Goal: Information Seeking & Learning: Learn about a topic

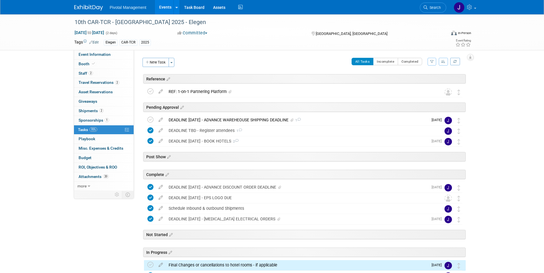
scroll to position [61, 0]
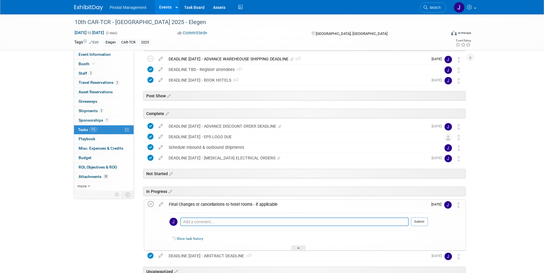
click at [148, 201] on icon at bounding box center [151, 204] width 6 height 6
click at [236, 201] on div "Final Changes or cancellations to hotel rooms - if applicable" at bounding box center [297, 205] width 262 height 10
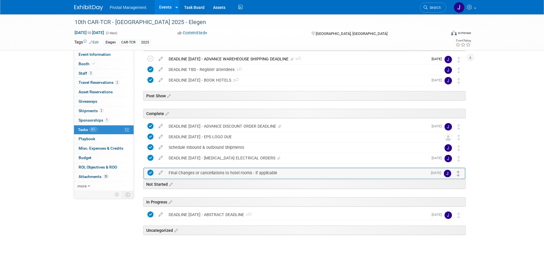
drag, startPoint x: 459, startPoint y: 204, endPoint x: 458, endPoint y: 168, distance: 35.5
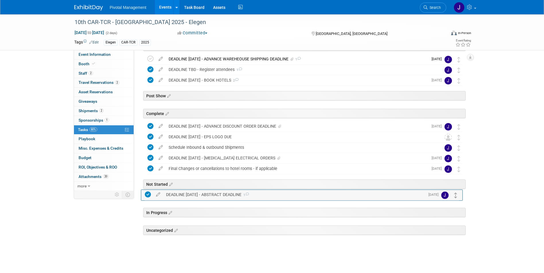
drag, startPoint x: 458, startPoint y: 218, endPoint x: 455, endPoint y: 198, distance: 20.5
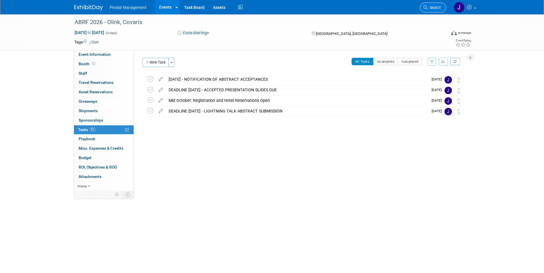
click at [430, 6] on span "Search" at bounding box center [433, 7] width 13 height 4
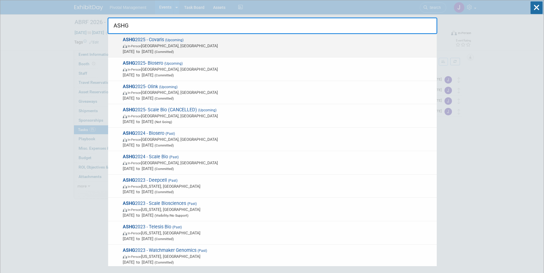
type input "ASHG"
click at [156, 41] on span "ASHG 2025 - Covaris (Upcoming) In-Person Boston, MA Oct 15, 2025 to Oct 17, 202…" at bounding box center [277, 45] width 313 height 17
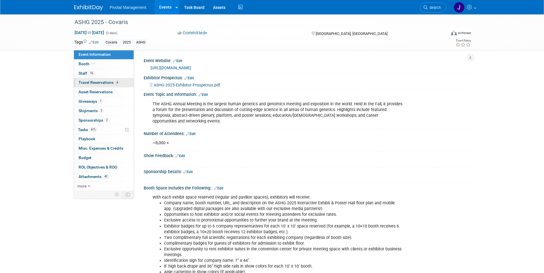
click at [87, 83] on span "Travel Reservations 4" at bounding box center [99, 82] width 41 height 5
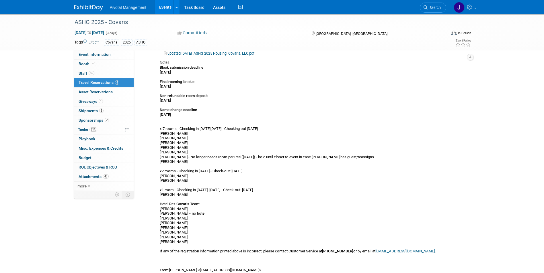
scroll to position [102, 0]
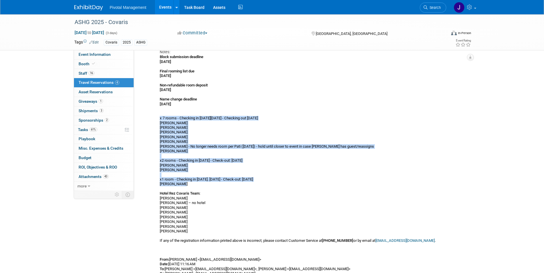
drag, startPoint x: 159, startPoint y: 113, endPoint x: 216, endPoint y: 182, distance: 90.0
click at [216, 182] on div "Hotel [PERSON_NAME] [PERSON_NAME] [PERSON_NAME] [PERSON_NAME] AHG251:1026" at bounding box center [298, 190] width 287 height 427
copy div "x 7 rooms - Checking in [DATE][DATE] - Checking out [DATE] [PERSON_NAME] [PERSO…"
drag, startPoint x: 76, startPoint y: 53, endPoint x: 87, endPoint y: 54, distance: 10.9
click at [76, 53] on link "Event Information" at bounding box center [104, 54] width 60 height 9
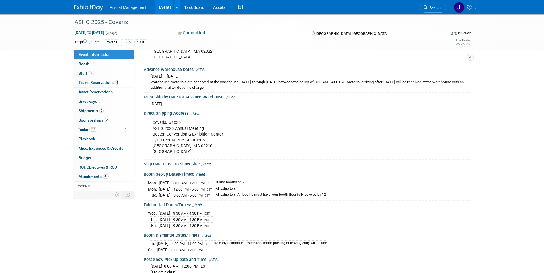
scroll to position [683, 0]
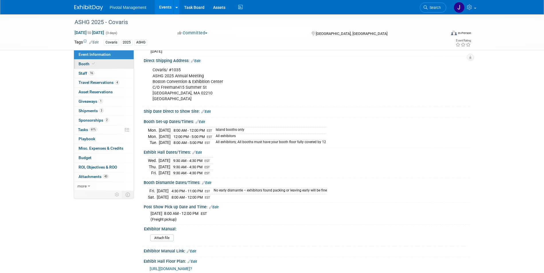
click at [90, 68] on link "Booth" at bounding box center [104, 64] width 60 height 9
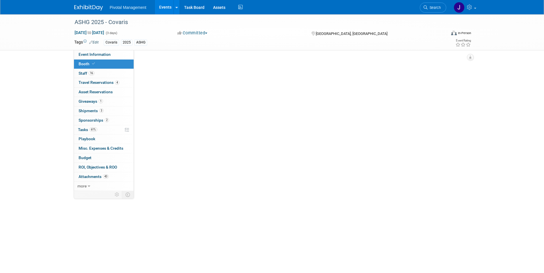
scroll to position [0, 0]
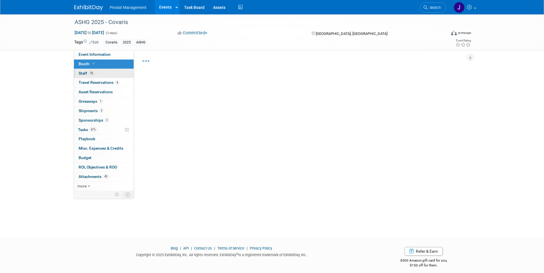
select select "Yes"
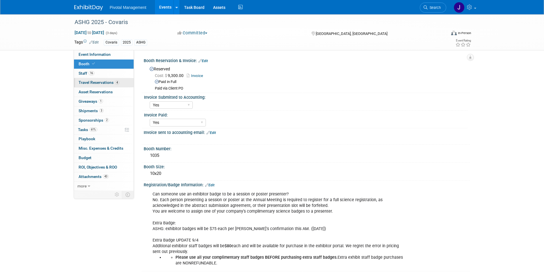
click at [95, 83] on span "Travel Reservations 4" at bounding box center [99, 82] width 41 height 5
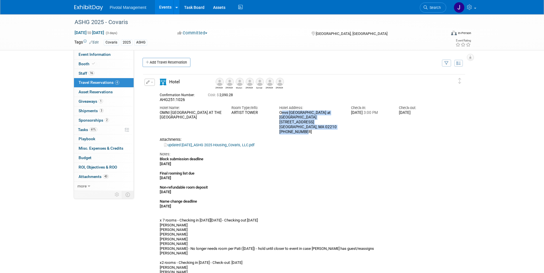
drag, startPoint x: 280, startPoint y: 113, endPoint x: 309, endPoint y: 127, distance: 32.6
click at [309, 127] on div "Omni Boston Hotel at The Seaport 450 Summer Street Boston, MA 02210 617-476-6664" at bounding box center [310, 123] width 63 height 24
copy div "Omni Boston Hotel at The Seaport 450 Summer Street Boston, MA 02210 617-476-6664"
click at [205, 138] on div "Attachments: updated 08.12.25_ASHG 2025 Housing_Covaris, LLC.pdf" at bounding box center [299, 143] width 279 height 10
click at [205, 143] on link "updated 08.12.25_ASHG 2025 Housing_Covaris, LLC.pdf" at bounding box center [209, 145] width 90 height 4
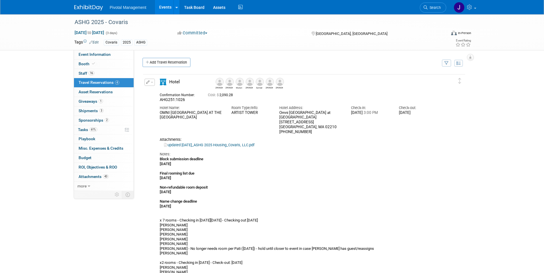
click at [159, 4] on link "Events" at bounding box center [165, 7] width 21 height 14
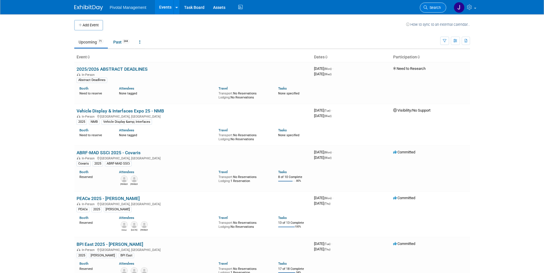
click at [433, 7] on span "Search" at bounding box center [433, 7] width 13 height 4
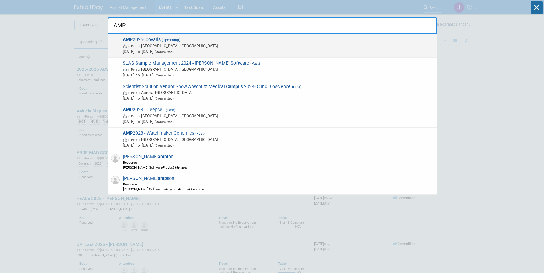
type input "AMP"
click at [181, 55] on div "AMP 2025- Covaris (Upcoming) In-Person Boston, MA Nov 11, 2025 to Nov 15, 2025 …" at bounding box center [272, 45] width 328 height 23
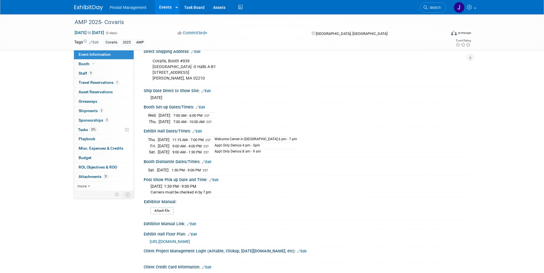
scroll to position [796, 0]
click at [144, 106] on div "Booth Set-up Dates/Times: Edit" at bounding box center [307, 106] width 326 height 7
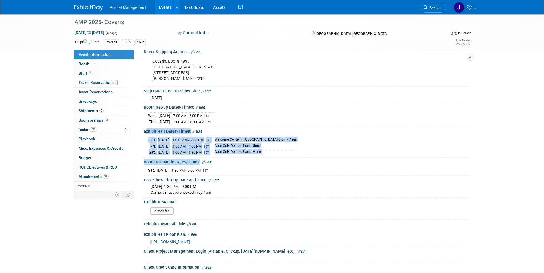
drag, startPoint x: 144, startPoint y: 130, endPoint x: 223, endPoint y: 173, distance: 90.0
copy div "Exhibit Hall Dates/Times: Edit Thu. Nov 13, 2025 11:15 AM - 7:00 PM EST Welcome…"
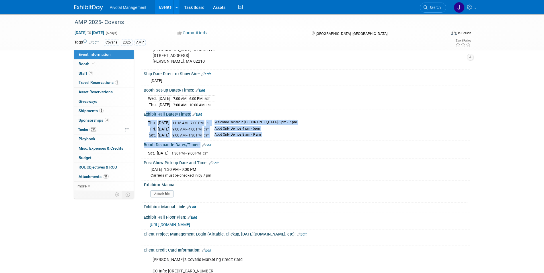
scroll to position [815, 0]
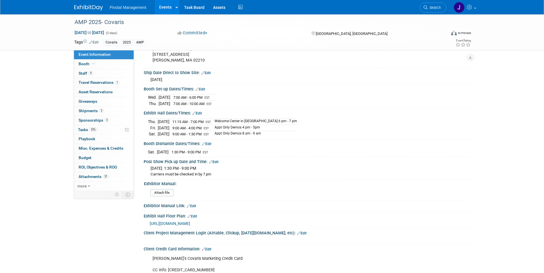
click at [242, 72] on div "Ship Date Direct to Show Site: Edit" at bounding box center [307, 71] width 326 height 7
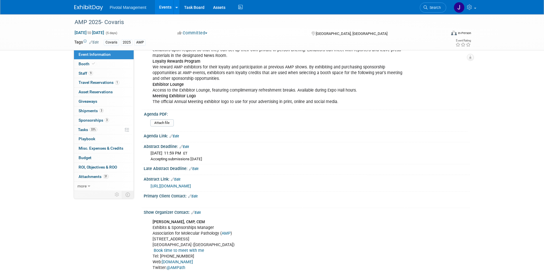
scroll to position [205, 0]
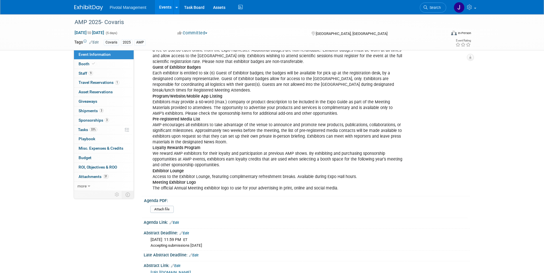
click at [162, 9] on link "Events" at bounding box center [165, 7] width 21 height 14
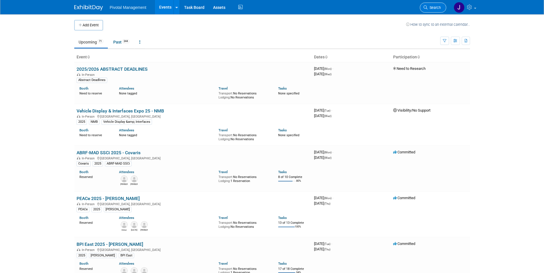
click at [436, 6] on span "Search" at bounding box center [433, 7] width 13 height 4
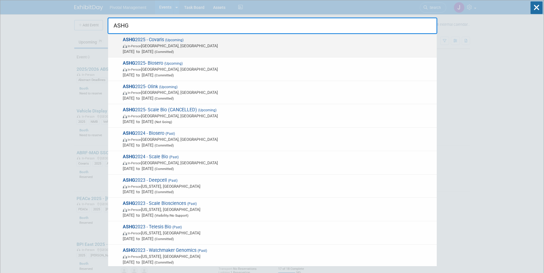
type input "ASHG"
click at [298, 42] on span "ASHG 2025 - Covaris (Upcoming) In-Person [GEOGRAPHIC_DATA], [GEOGRAPHIC_DATA] […" at bounding box center [277, 45] width 313 height 17
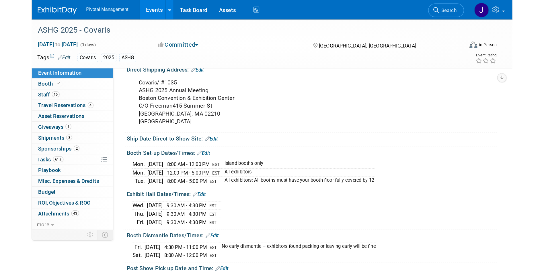
scroll to position [699, 0]
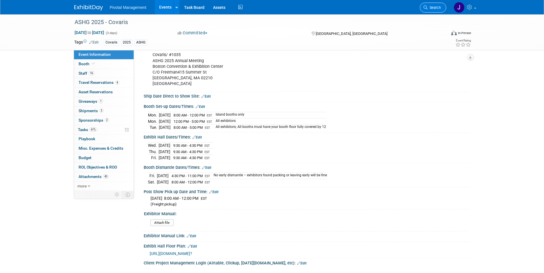
click at [438, 8] on span "Search" at bounding box center [433, 7] width 13 height 4
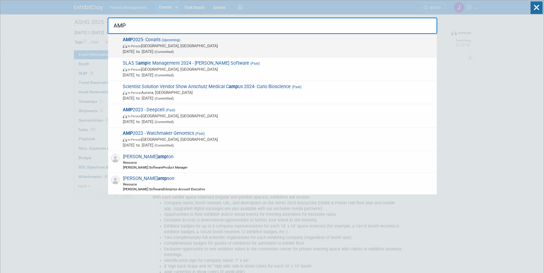
type input "AMP"
click at [274, 48] on span "In-Person Boston, MA" at bounding box center [278, 46] width 311 height 6
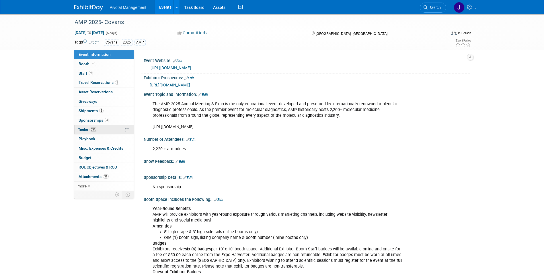
click at [117, 129] on link "33% Tasks 33%" at bounding box center [104, 130] width 60 height 9
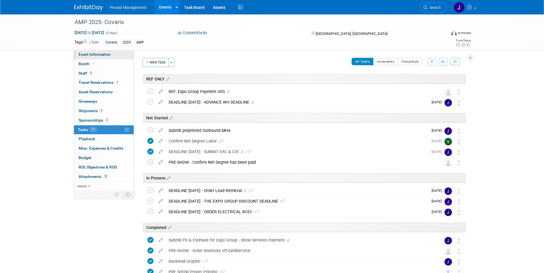
click at [95, 54] on span "Event Information" at bounding box center [95, 54] width 32 height 5
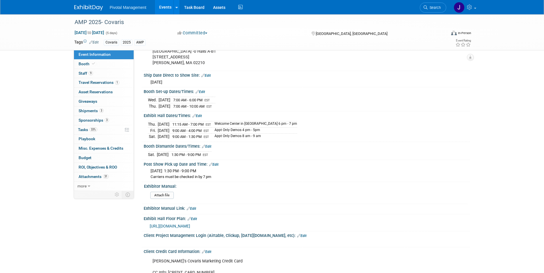
scroll to position [818, 0]
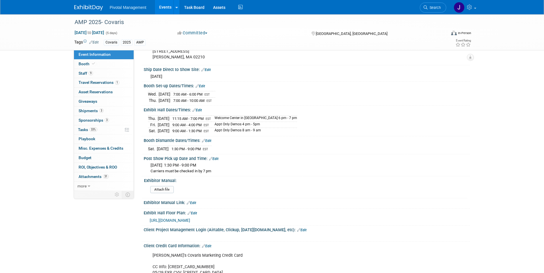
click at [150, 93] on td "Wed." at bounding box center [153, 94] width 11 height 6
click at [156, 77] on span "Wed. Nov 12, 2025" at bounding box center [156, 76] width 12 height 5
drag, startPoint x: 151, startPoint y: 74, endPoint x: 193, endPoint y: 78, distance: 42.3
click at [193, 78] on div "Wed. Nov 12, 2025" at bounding box center [306, 75] width 317 height 7
click at [193, 76] on div "Wed. Nov 12, 2025" at bounding box center [306, 75] width 317 height 7
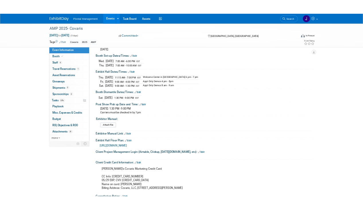
scroll to position [844, 0]
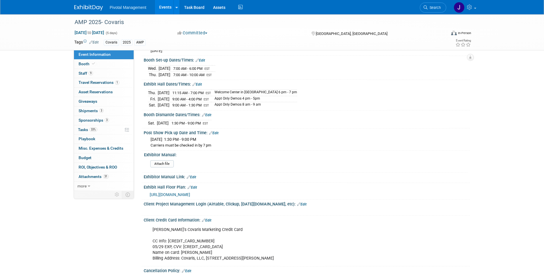
click at [159, 72] on td "Nov 13, 2025" at bounding box center [164, 75] width 12 height 6
click at [148, 67] on td "Wed." at bounding box center [153, 69] width 11 height 6
click at [230, 78] on div "Booth Set-up Dates/Times: Edit Wed. Nov 12, 2025 7:00 AM - 6:00 PM EST Thu. Nov…" at bounding box center [305, 68] width 329 height 24
drag, startPoint x: 149, startPoint y: 92, endPoint x: 291, endPoint y: 91, distance: 142.4
click at [291, 91] on div "Thu. Nov 13, 2025 11:15 AM - 7:00 PM EST Welcome Center in Expo Hall 6 pm - 7 p…" at bounding box center [306, 98] width 317 height 20
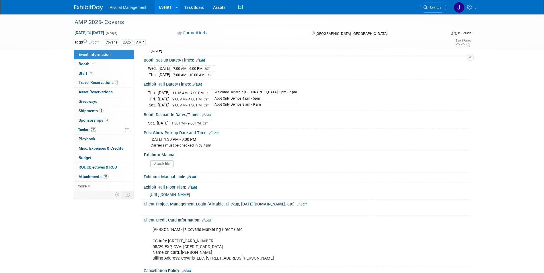
drag, startPoint x: 291, startPoint y: 91, endPoint x: 282, endPoint y: 91, distance: 8.9
click at [282, 91] on td "Welcome Center in Expo Hall 6 pm - 7 pm" at bounding box center [254, 93] width 86 height 6
click at [294, 91] on div "Thu. Nov 13, 2025 11:15 AM - 7:00 PM EST Welcome Center in Expo Hall 6 pm - 7 p…" at bounding box center [306, 98] width 317 height 20
drag, startPoint x: 149, startPoint y: 97, endPoint x: 188, endPoint y: 97, distance: 38.4
click at [188, 97] on tr "Fri. Nov 14, 2025 9:00 AM - 4:00 PM EST Appt Only Demos 4 pm - 5pm" at bounding box center [222, 99] width 149 height 6
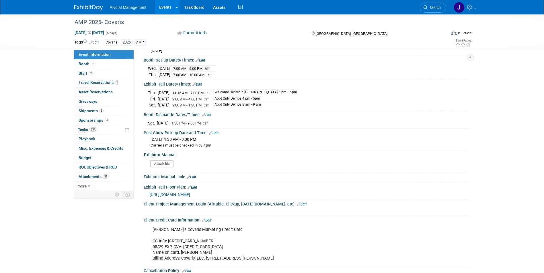
drag, startPoint x: 188, startPoint y: 97, endPoint x: 162, endPoint y: 97, distance: 25.5
click at [162, 97] on td "Nov 14, 2025" at bounding box center [164, 99] width 12 height 6
drag, startPoint x: 149, startPoint y: 97, endPoint x: 182, endPoint y: 98, distance: 33.0
click at [182, 98] on tr "Fri. Nov 14, 2025 9:00 AM - 4:00 PM EST Appt Only Demos 4 pm - 5pm" at bounding box center [222, 99] width 149 height 6
copy tr "Fri. Nov 14, 2025"
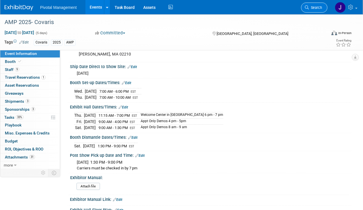
click at [311, 6] on span "Search" at bounding box center [315, 7] width 13 height 4
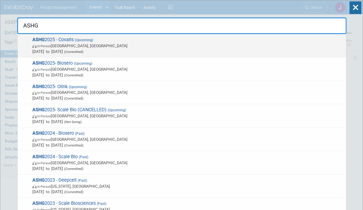
type input "ASHG"
click at [184, 43] on span "In-Person Boston, MA" at bounding box center [187, 46] width 311 height 6
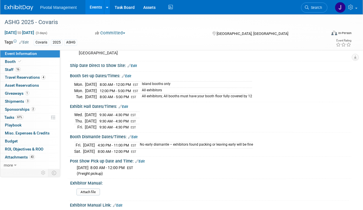
scroll to position [730, 0]
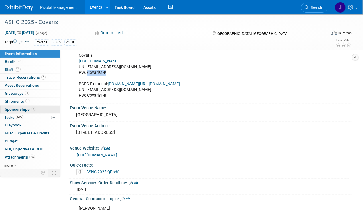
click at [17, 108] on span "Sponsorships 2" at bounding box center [20, 109] width 30 height 5
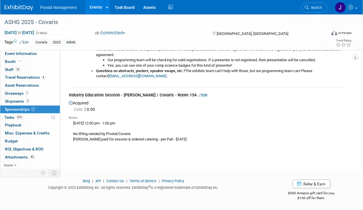
scroll to position [192, 0]
drag, startPoint x: 68, startPoint y: 94, endPoint x: 185, endPoint y: 95, distance: 116.9
click at [185, 95] on div "Poster - AMP Library Prep poster accepted Edit Acquired Cost: $ 0.00 Notes: ASH…" at bounding box center [207, 14] width 287 height 267
copy div "Industry Education Session - [PERSON_NAME] / Covaris - Room 154"
